Goal: Task Accomplishment & Management: Use online tool/utility

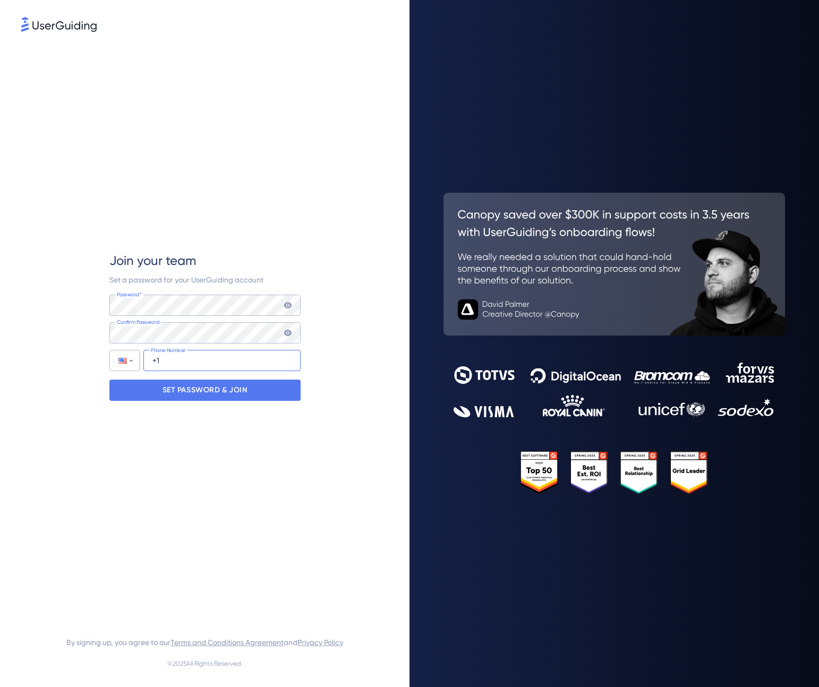
click at [230, 362] on input "+1" at bounding box center [221, 360] width 157 height 21
type input "[PHONE_NUMBER]"
click at [257, 240] on div "Join your team Set a password for your UserGuiding account Password* Your passw…" at bounding box center [204, 326] width 191 height 585
click at [216, 386] on p "SET PASSWORD & JOIN" at bounding box center [205, 390] width 85 height 17
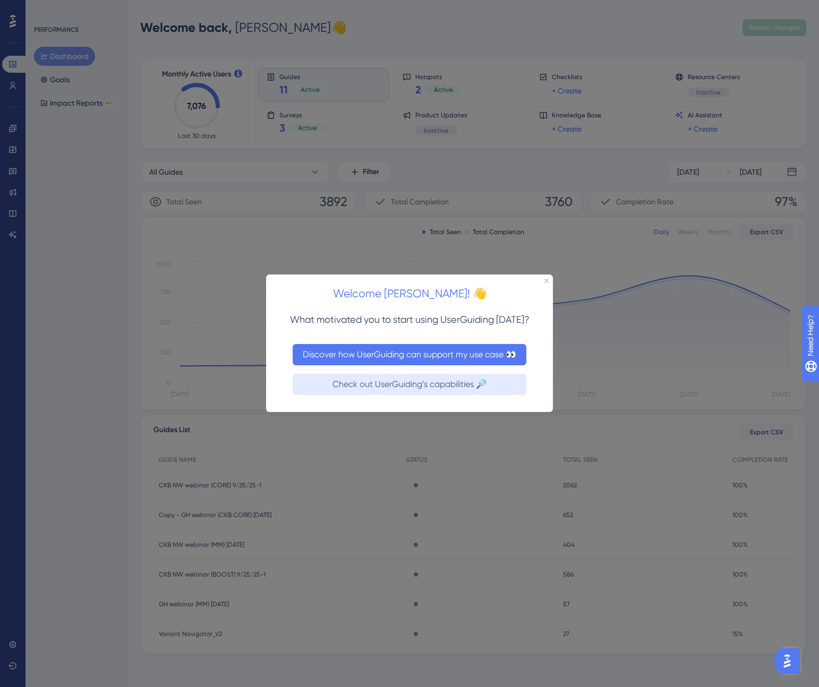
click at [477, 353] on button "Discover how UserGuiding can support my use case 👀" at bounding box center [410, 354] width 234 height 21
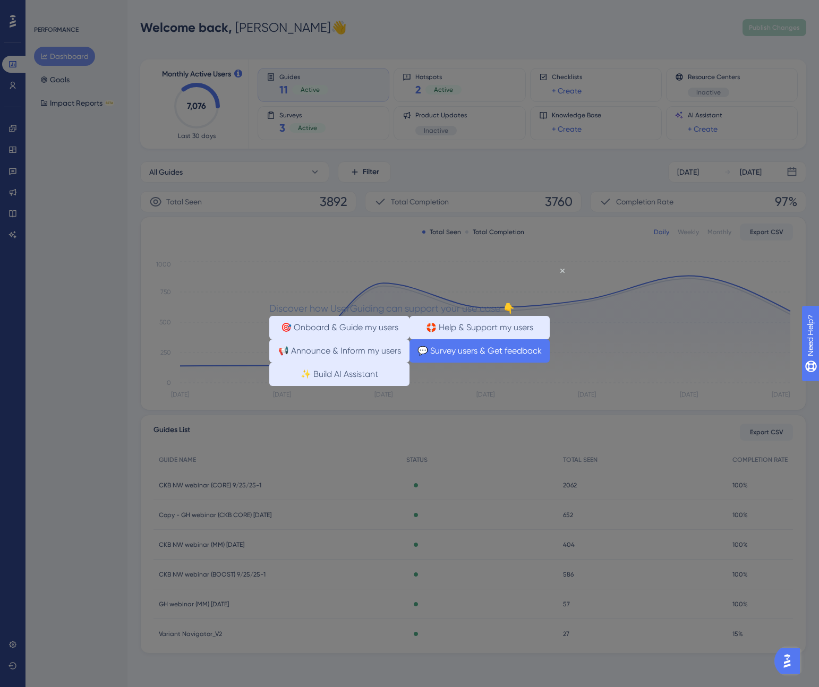
click at [507, 363] on button "💬 Survey users & Get feedback" at bounding box center [479, 350] width 140 height 23
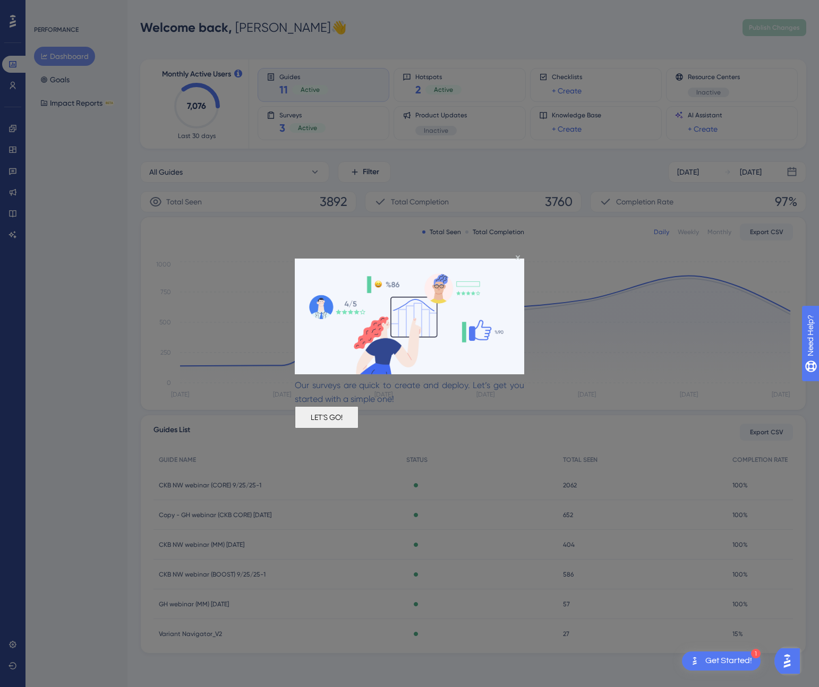
click at [358, 416] on button "LET'S GO!" at bounding box center [327, 417] width 64 height 22
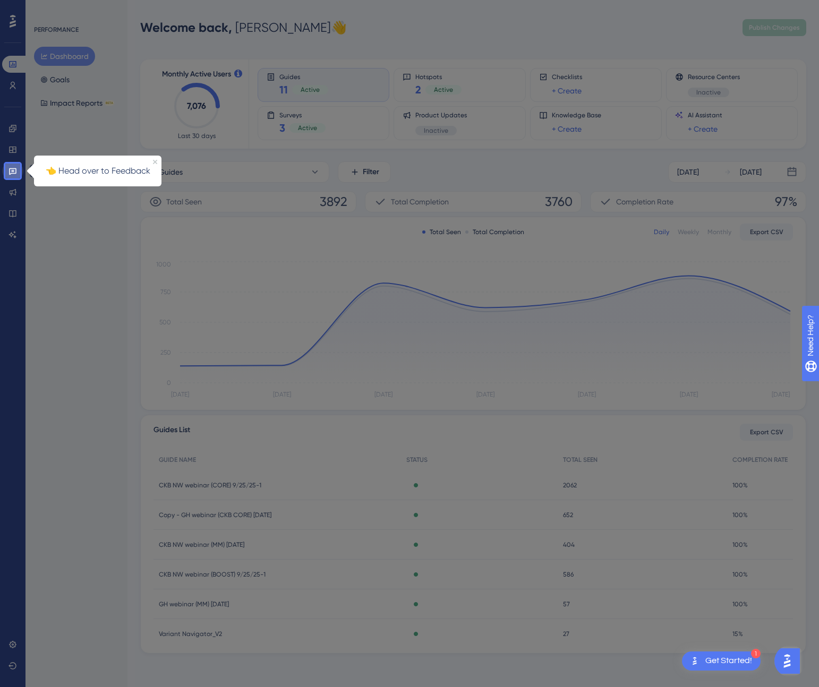
click at [11, 173] on icon at bounding box center [12, 171] width 8 height 8
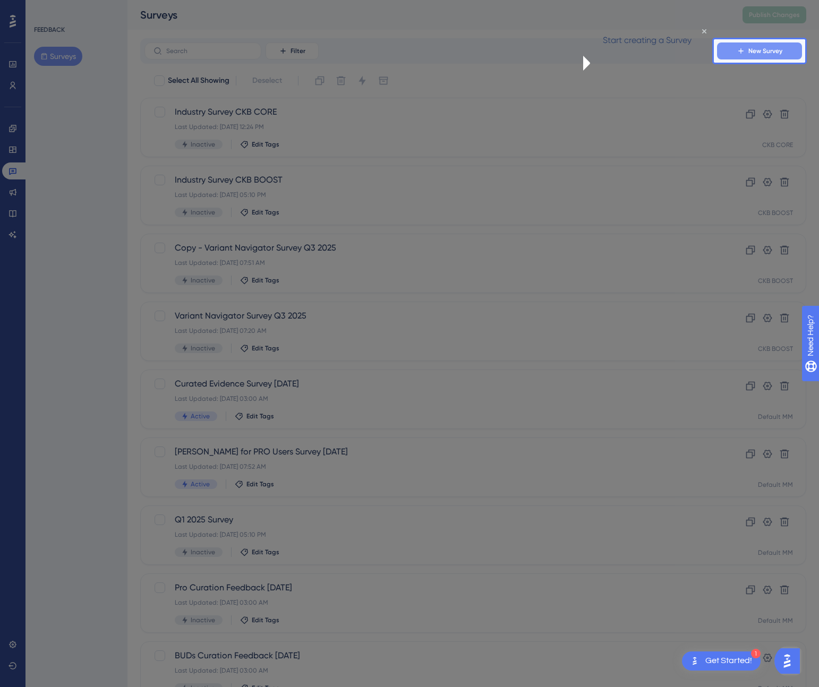
click at [741, 50] on icon at bounding box center [740, 50] width 5 height 5
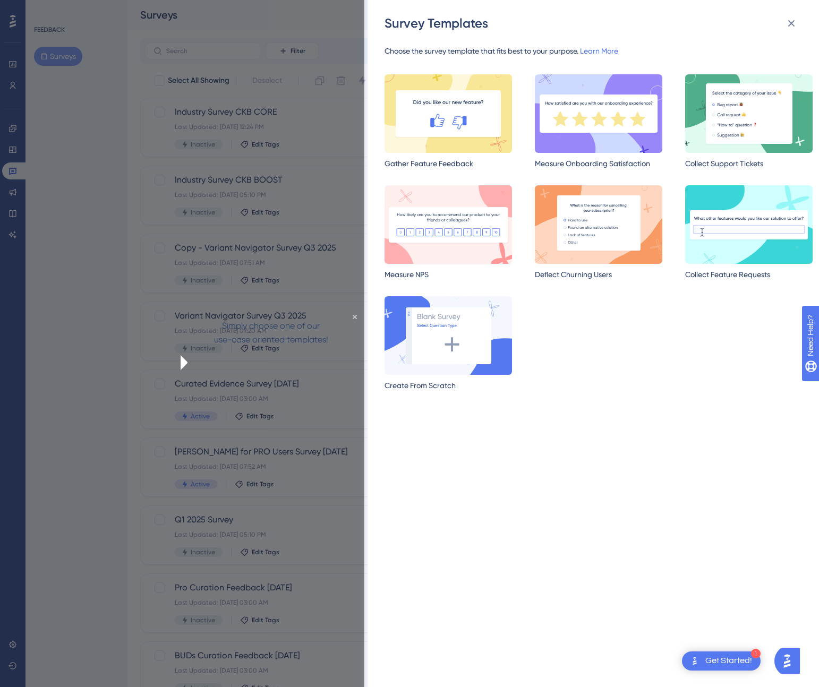
click at [416, 237] on img at bounding box center [447, 224] width 127 height 79
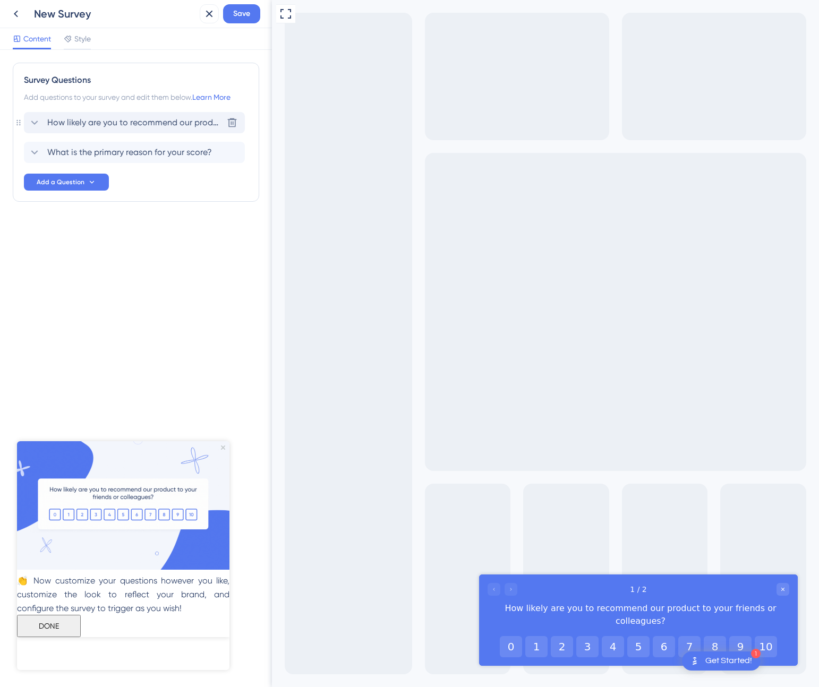
click at [141, 124] on span "How likely are you to recommend our product to your friends or colleagues?" at bounding box center [134, 122] width 175 height 13
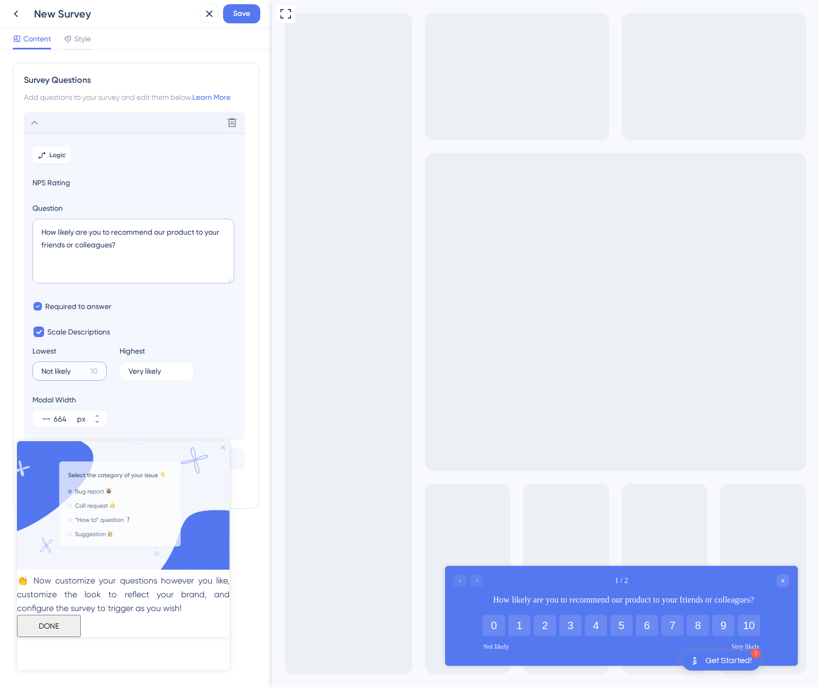
click at [76, 370] on input "Not likely" at bounding box center [63, 370] width 45 height 7
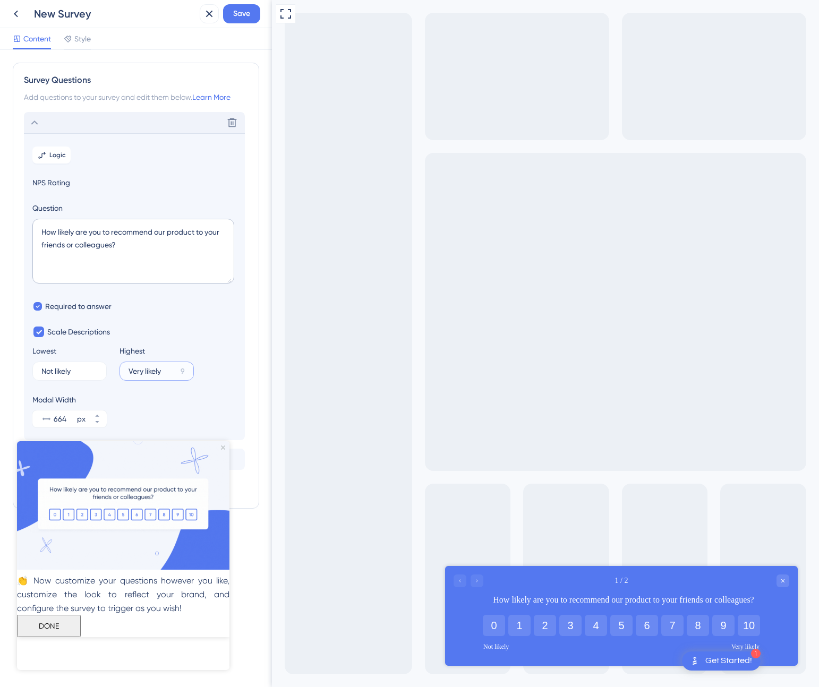
click at [147, 371] on input "Very likely" at bounding box center [153, 370] width 48 height 7
click at [166, 324] on section "Logic NPS Rating Question How likely are you to recommend our product to your f…" at bounding box center [134, 286] width 221 height 307
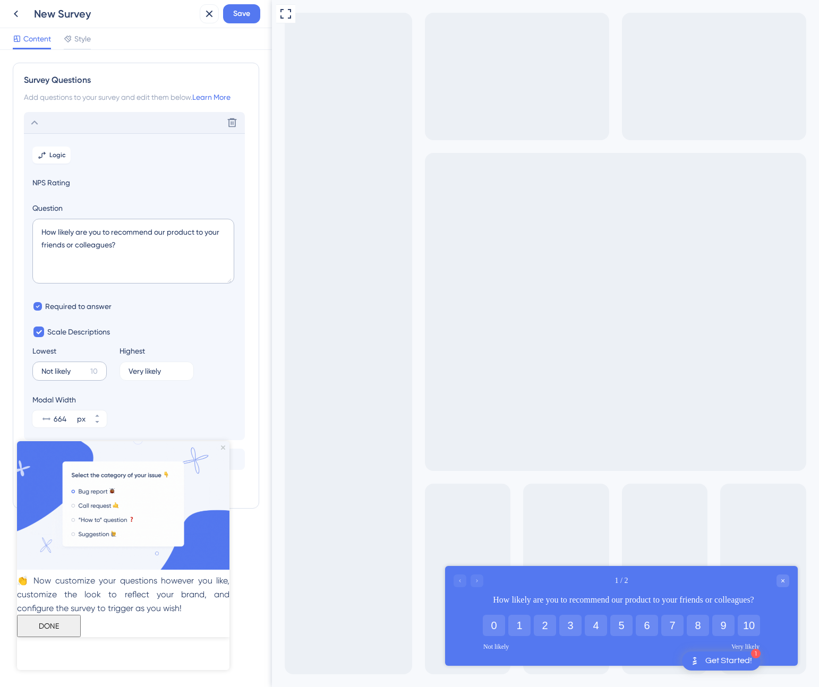
click at [96, 378] on label "Not likely 10" at bounding box center [69, 371] width 74 height 19
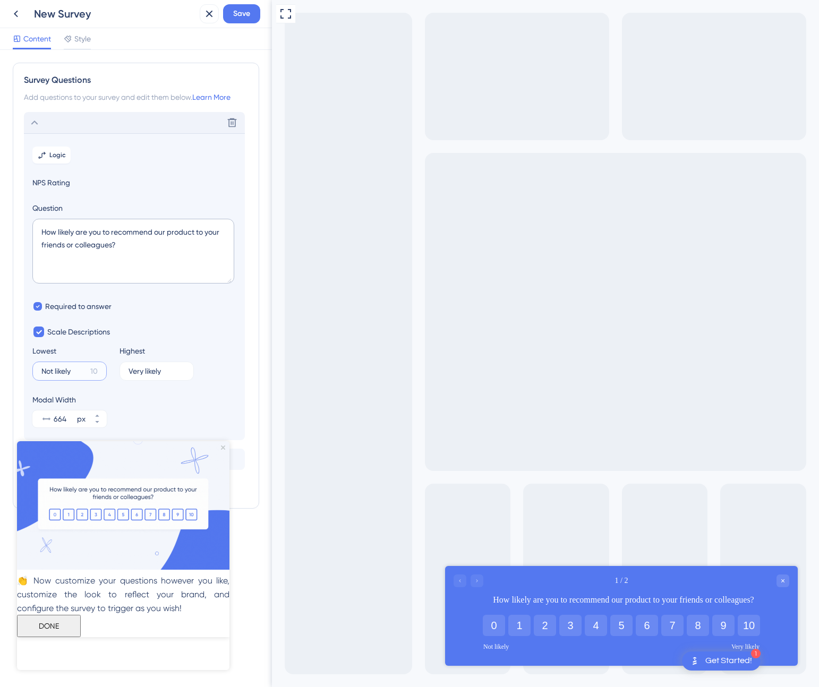
click at [86, 375] on input "Not likely" at bounding box center [63, 370] width 45 height 7
click at [165, 324] on section "Logic NPS Rating Question How likely are you to recommend our product to your f…" at bounding box center [134, 286] width 221 height 307
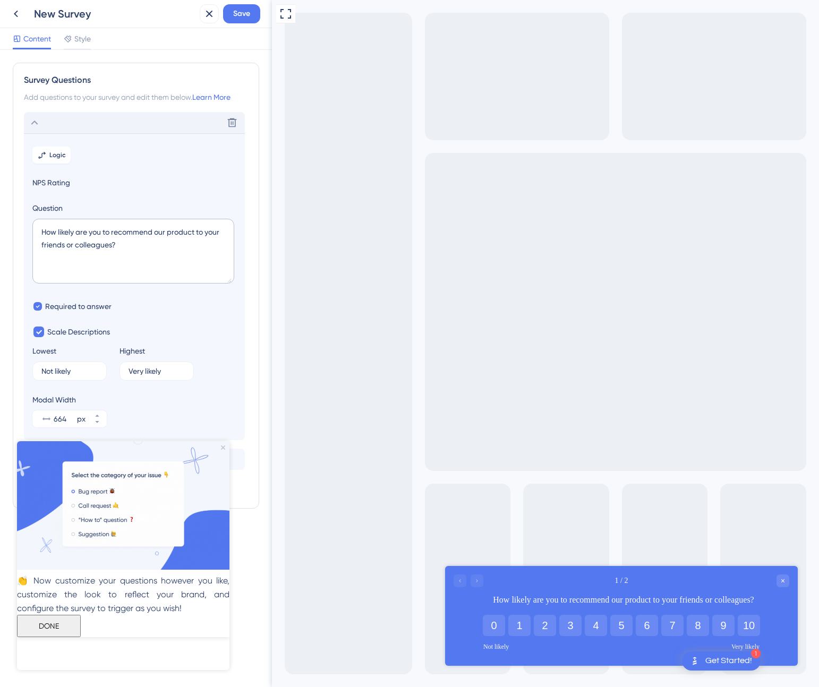
click at [81, 637] on button "DONE" at bounding box center [49, 625] width 64 height 22
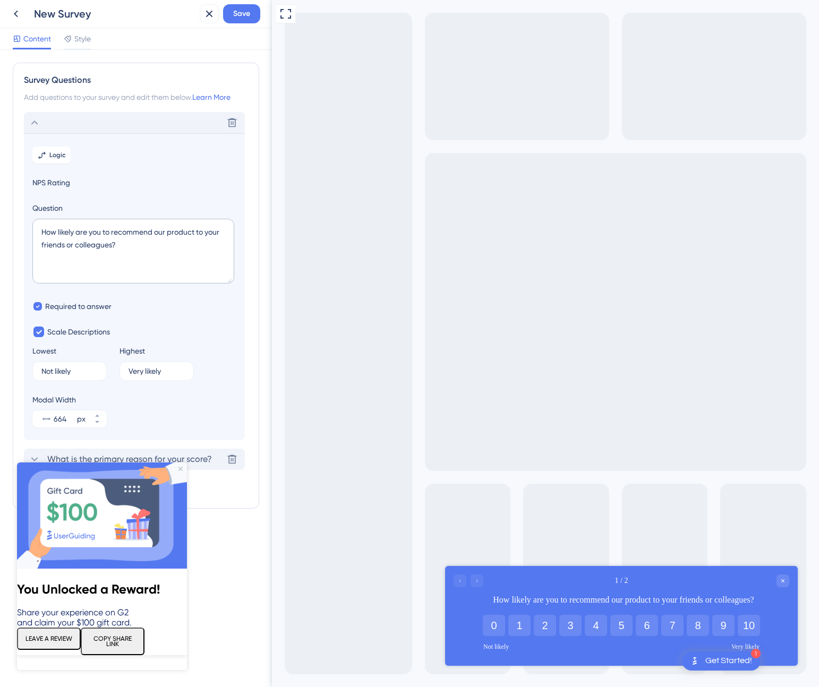
click at [200, 464] on span "What is the primary reason for your score?" at bounding box center [129, 459] width 165 height 13
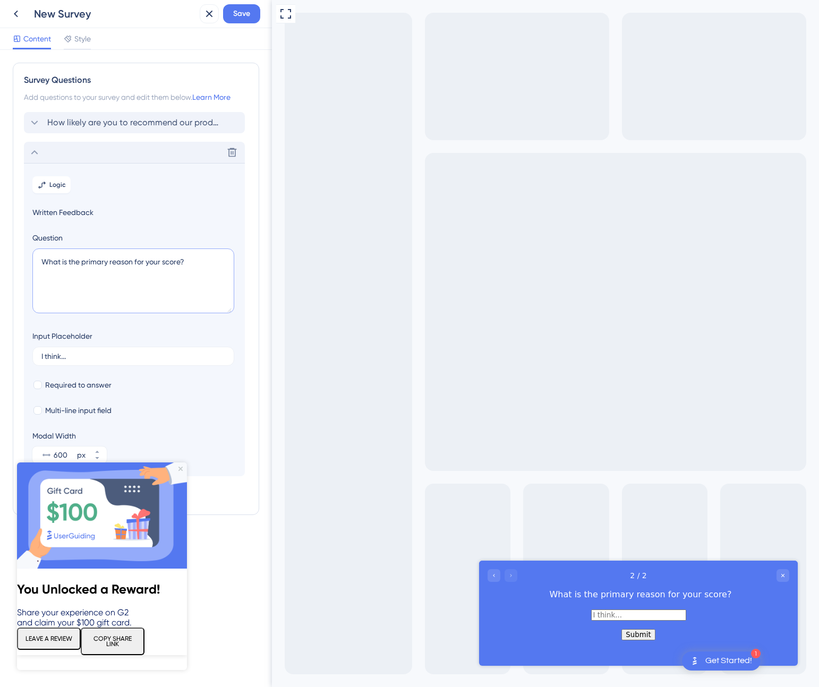
drag, startPoint x: 197, startPoint y: 261, endPoint x: -14, endPoint y: 244, distance: 211.5
click at [0, 0] on html "1 Get Started! New Survey Save Content Style Survey Questions Add questions to …" at bounding box center [409, 0] width 819 height 0
type textarea "How can we improve the product?"
click at [82, 372] on section "Logic Written Feedback Question How can we improve the product? Input Placehold…" at bounding box center [134, 319] width 221 height 313
click at [71, 359] on input "I think..." at bounding box center [133, 356] width 184 height 7
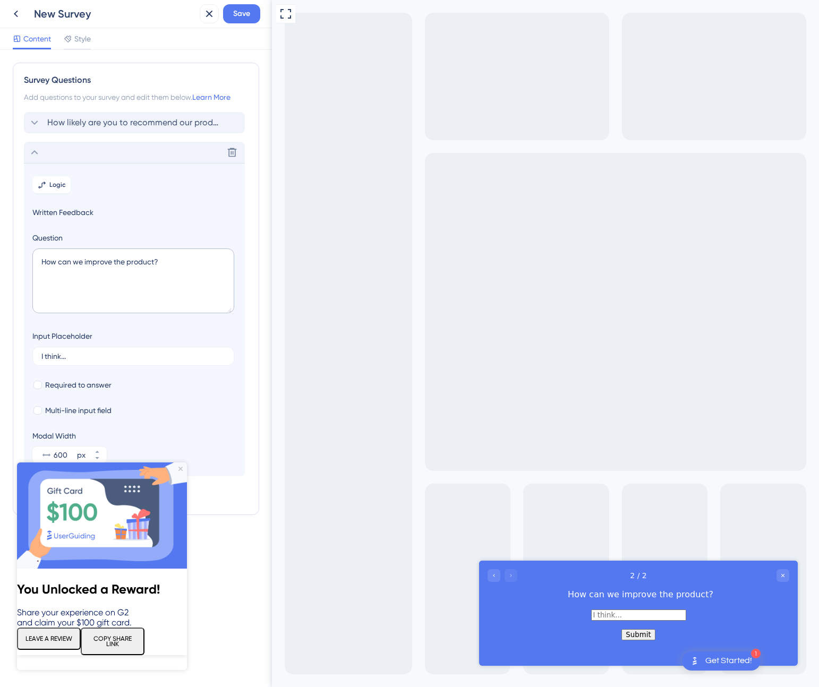
click at [180, 466] on img at bounding box center [102, 516] width 170 height 106
click at [180, 468] on icon "Close Preview" at bounding box center [180, 469] width 4 height 4
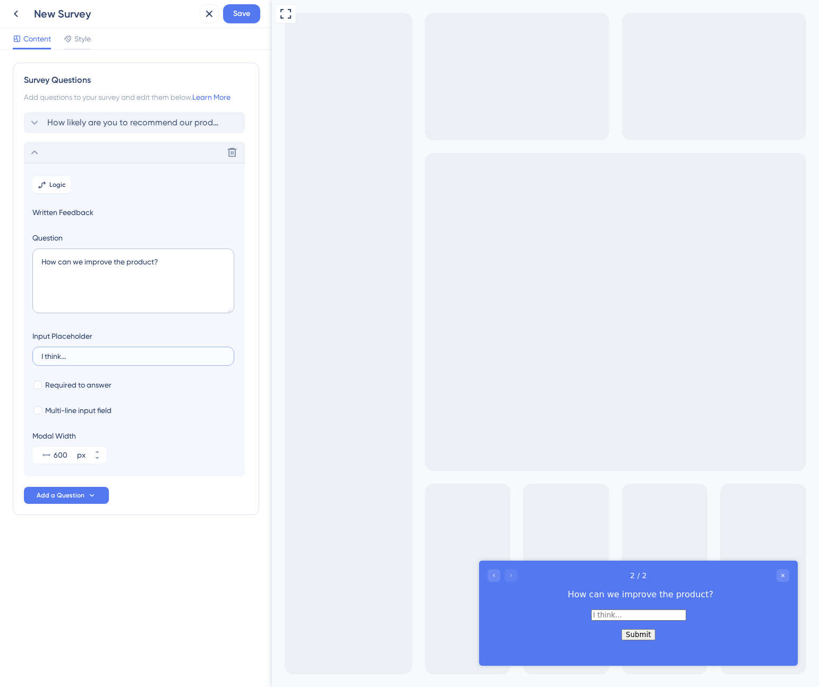
click at [55, 355] on input "I think..." at bounding box center [133, 356] width 184 height 7
type input "."
drag, startPoint x: 169, startPoint y: 258, endPoint x: 1, endPoint y: 246, distance: 168.2
click at [1, 246] on div "Survey Questions Add questions to your survey and edit them below. Learn More H…" at bounding box center [136, 368] width 272 height 637
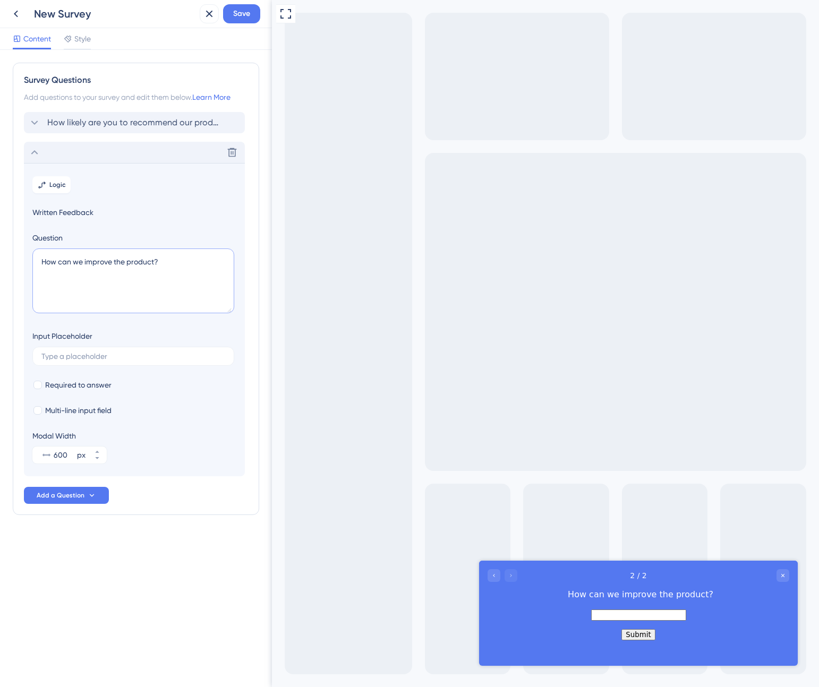
paste textarea "What’s the most important thing we could do to improve your experience with"
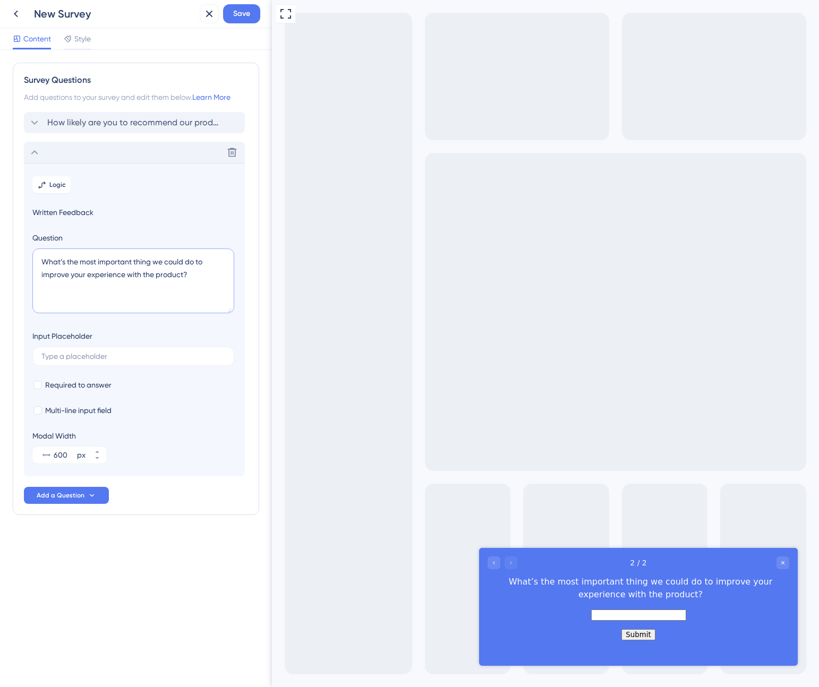
drag, startPoint x: 155, startPoint y: 276, endPoint x: 73, endPoint y: 278, distance: 81.8
click at [73, 278] on textarea "What’s the most important thing we could do to improve your experience with the…" at bounding box center [133, 281] width 202 height 65
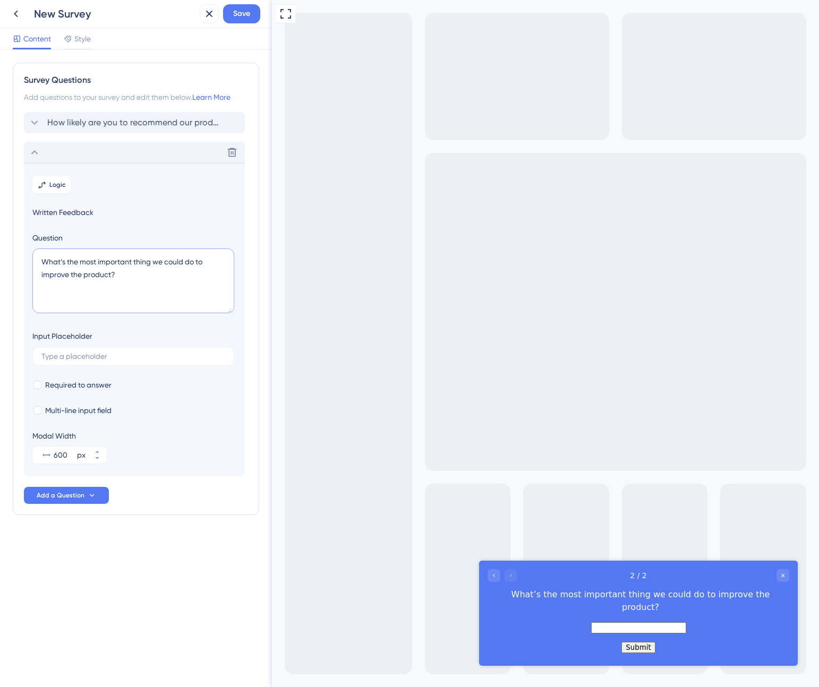
type textarea "What’s the most important thing we could do to improve the product?"
click at [190, 465] on section "Logic Written Feedback Question What’s the most important thing we could do to …" at bounding box center [134, 319] width 221 height 313
click at [81, 12] on div "New Survey" at bounding box center [114, 13] width 161 height 15
drag, startPoint x: 101, startPoint y: 17, endPoint x: 57, endPoint y: 14, distance: 44.2
click at [57, 14] on div "New Survey" at bounding box center [114, 13] width 161 height 15
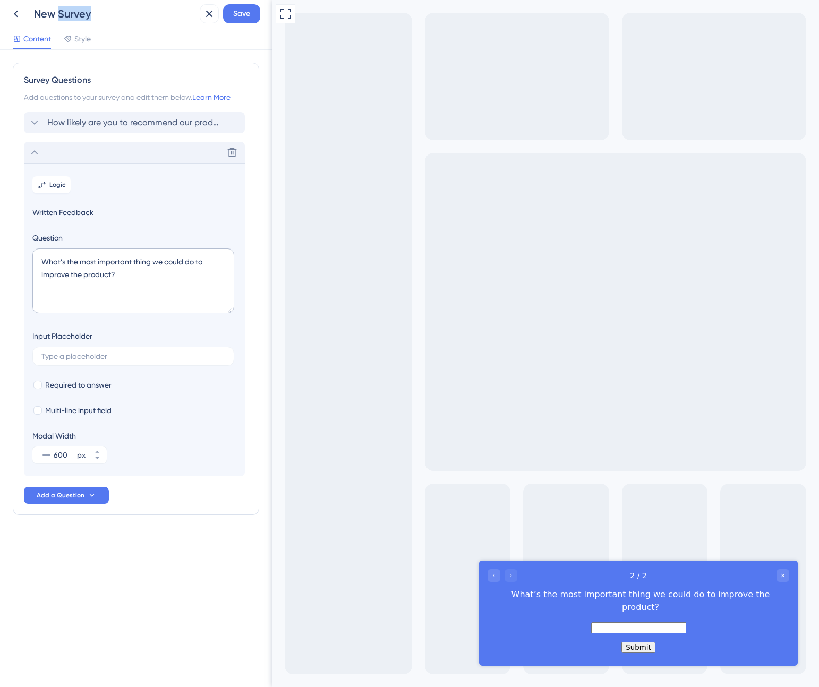
click at [82, 16] on div "New Survey" at bounding box center [114, 13] width 161 height 15
drag, startPoint x: 91, startPoint y: 15, endPoint x: 25, endPoint y: 7, distance: 66.3
click at [25, 7] on div "New Survey" at bounding box center [100, 13] width 189 height 19
click at [108, 121] on span "How likely are you to recommend our product to your friends or colleagues?" at bounding box center [134, 122] width 175 height 13
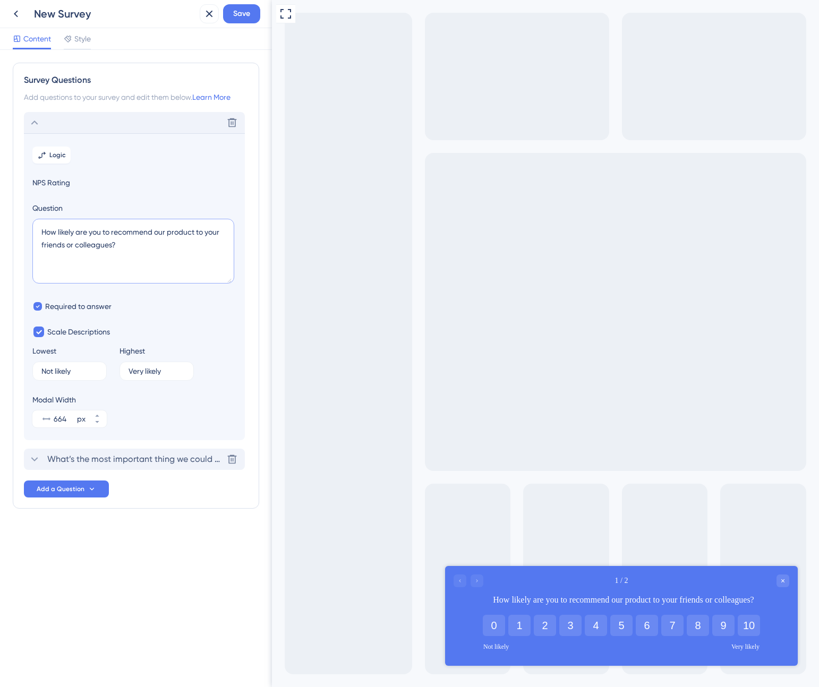
drag, startPoint x: 130, startPoint y: 246, endPoint x: 5, endPoint y: 230, distance: 125.3
click at [5, 230] on div "Survey Questions Add questions to your survey and edit them below. Learn More D…" at bounding box center [136, 368] width 272 height 637
paste textarea "ow likely are you to recommend our product to a friend or colleague"
click at [42, 231] on textarea "ow likely are you to recommend our product to a friend or colleague?" at bounding box center [133, 251] width 202 height 65
type textarea "How likely are you to recommend our product to a friend or colleague?"
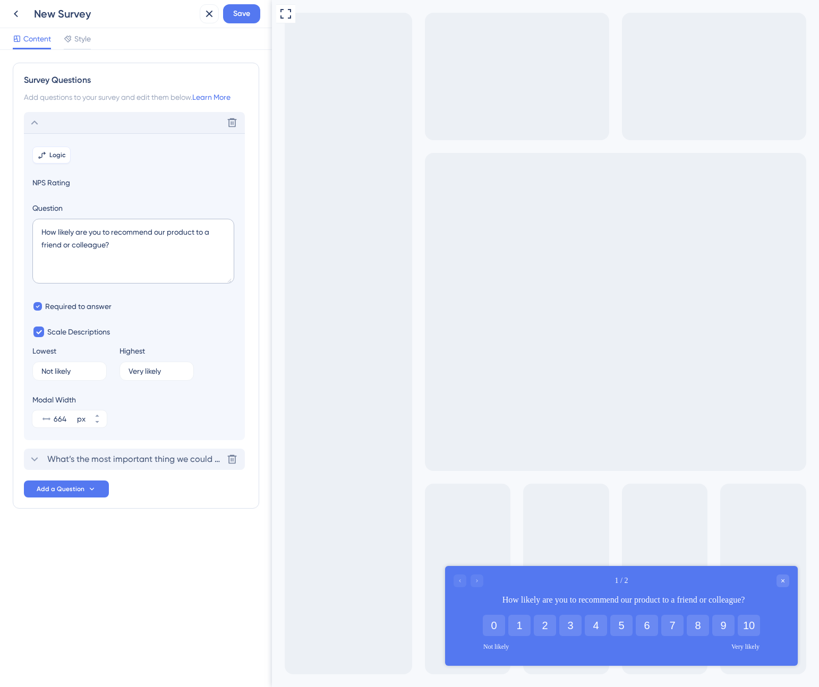
click at [54, 157] on span "Logic" at bounding box center [57, 155] width 16 height 8
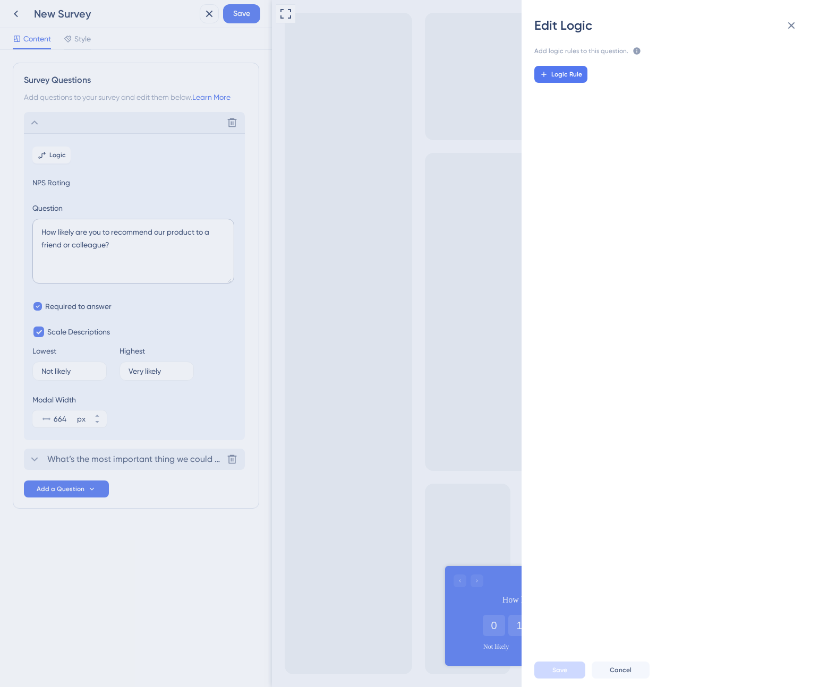
click at [81, 373] on div "Edit Logic Add logic rules to this question. The rules will apply after this qu…" at bounding box center [409, 343] width 819 height 687
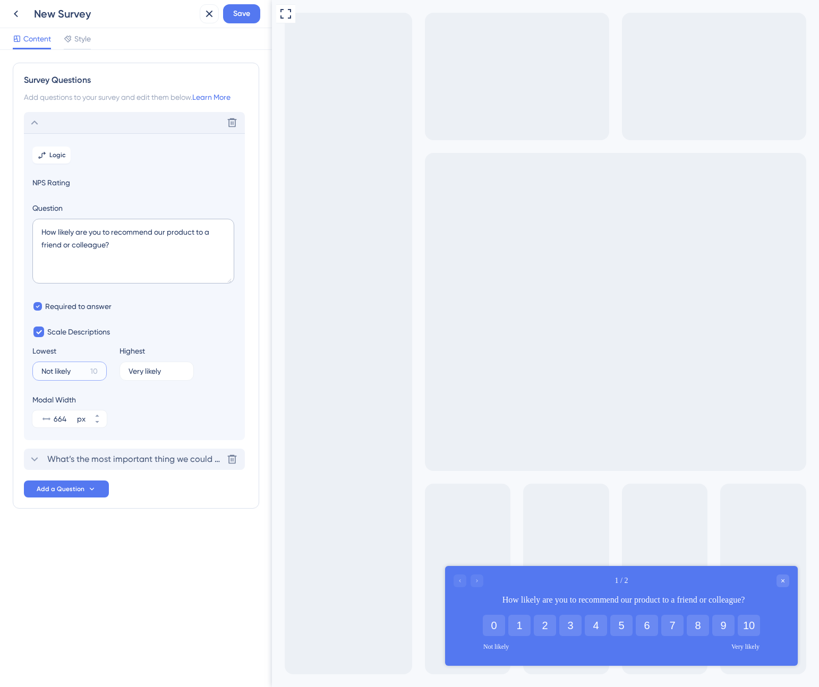
click at [81, 370] on input "Not likely" at bounding box center [63, 370] width 45 height 7
drag, startPoint x: 82, startPoint y: 375, endPoint x: -18, endPoint y: 369, distance: 100.0
click at [0, 0] on html "New Survey Save Content Style Survey Questions Add questions to your survey and…" at bounding box center [409, 0] width 819 height 0
click at [72, 373] on input "Not likely" at bounding box center [63, 370] width 45 height 7
click at [130, 371] on input "Very likely" at bounding box center [153, 370] width 48 height 7
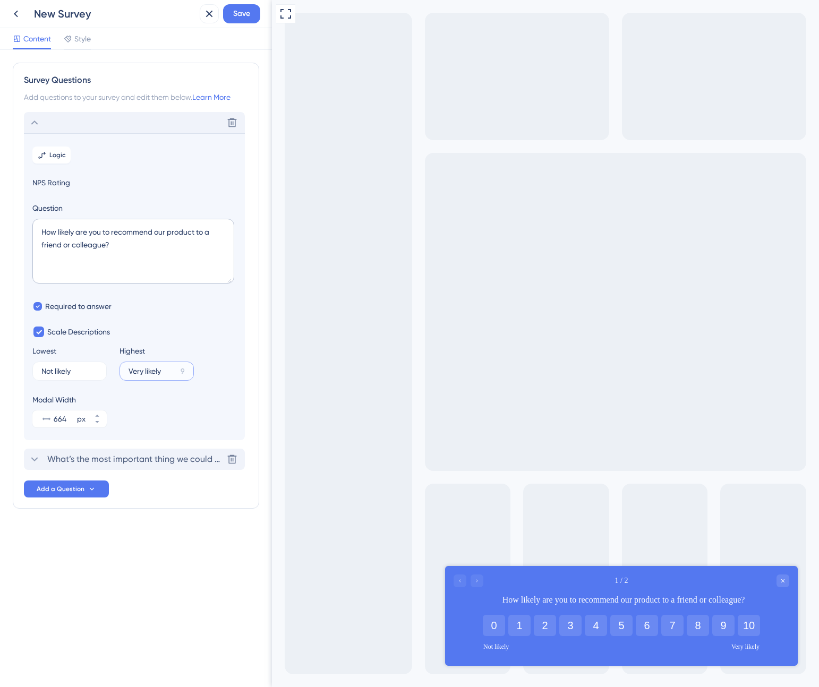
click at [130, 371] on input "Very likely" at bounding box center [153, 370] width 48 height 7
click at [134, 371] on input "Very likely" at bounding box center [153, 370] width 48 height 7
type input "Extremely likely"
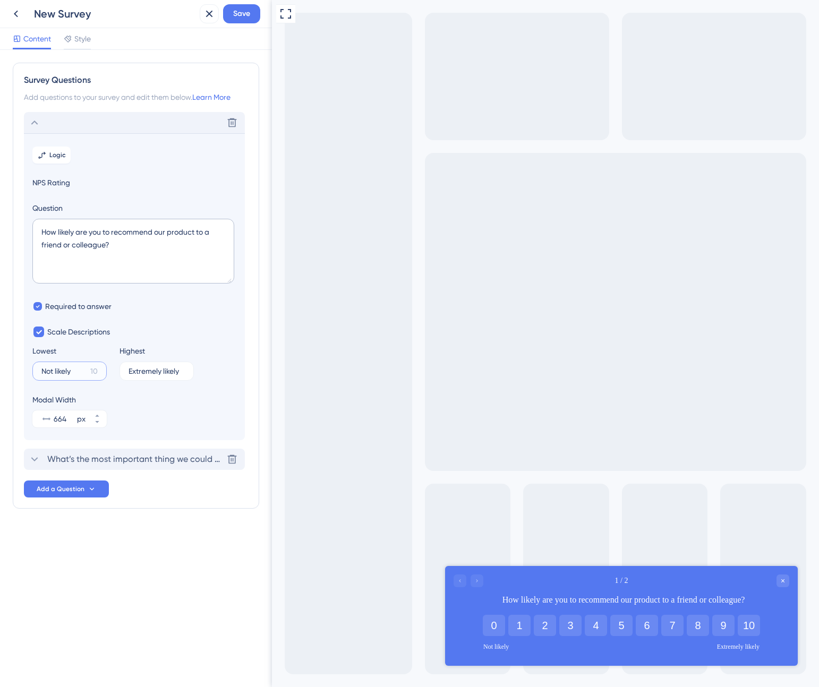
click at [52, 371] on input "Not likely" at bounding box center [63, 370] width 45 height 7
type input "Not at all likely"
click at [145, 324] on section "Logic NPS Rating Question How likely are you to recommend our product to a frie…" at bounding box center [134, 286] width 221 height 307
click at [74, 41] on div "Style" at bounding box center [77, 38] width 27 height 13
